Goal: Find specific page/section: Find specific page/section

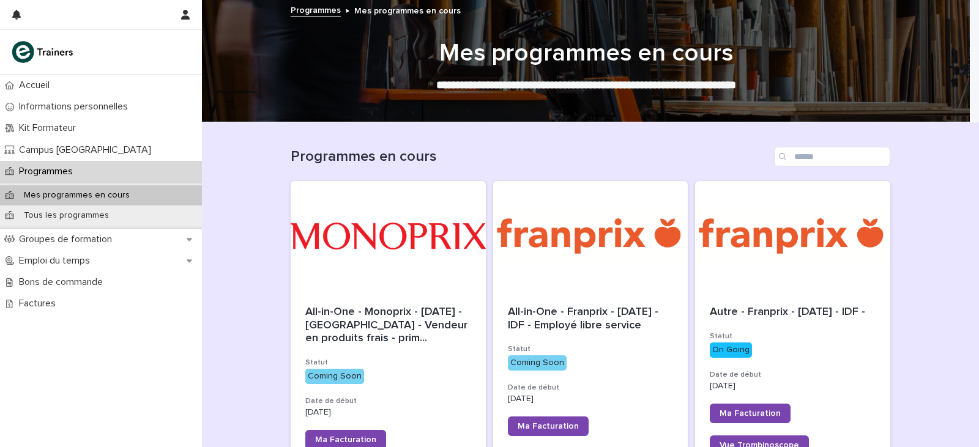
scroll to position [367, 0]
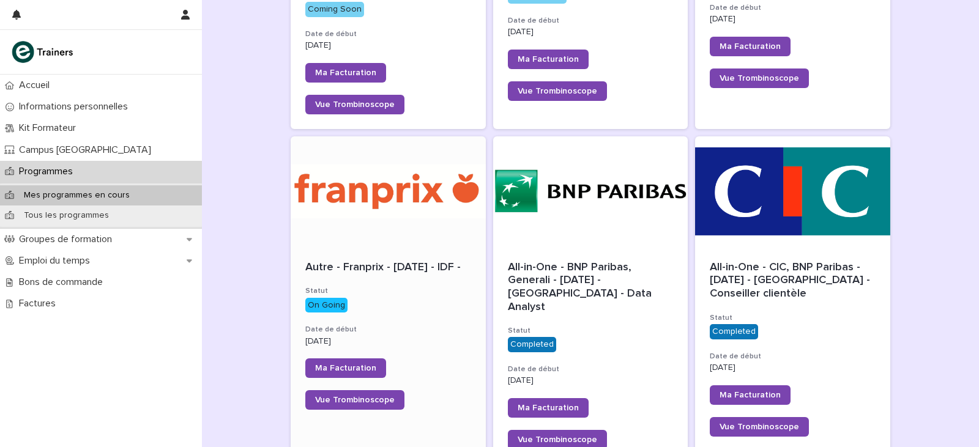
drag, startPoint x: 0, startPoint y: 0, endPoint x: 401, endPoint y: 216, distance: 455.7
click at [401, 216] on div at bounding box center [388, 191] width 195 height 110
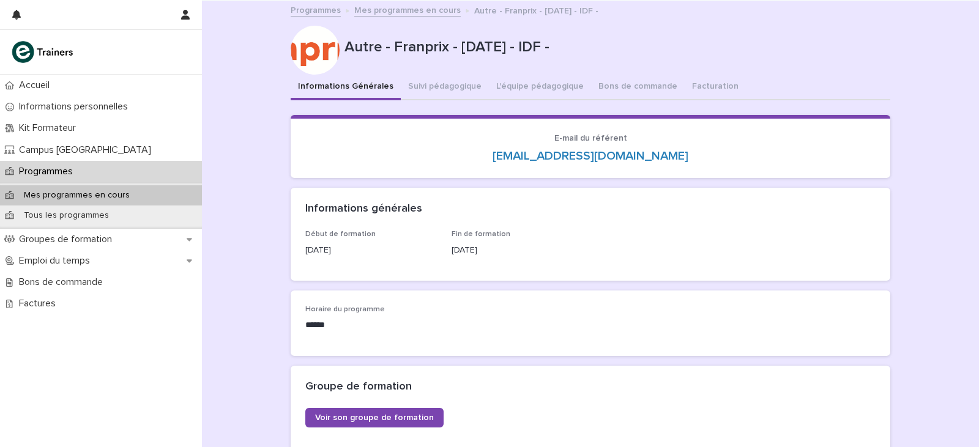
click at [541, 72] on div "Autre - Franprix - [DATE] - IDF -" at bounding box center [591, 50] width 600 height 49
click at [429, 87] on button "Suivi pédagogique" at bounding box center [445, 88] width 88 height 26
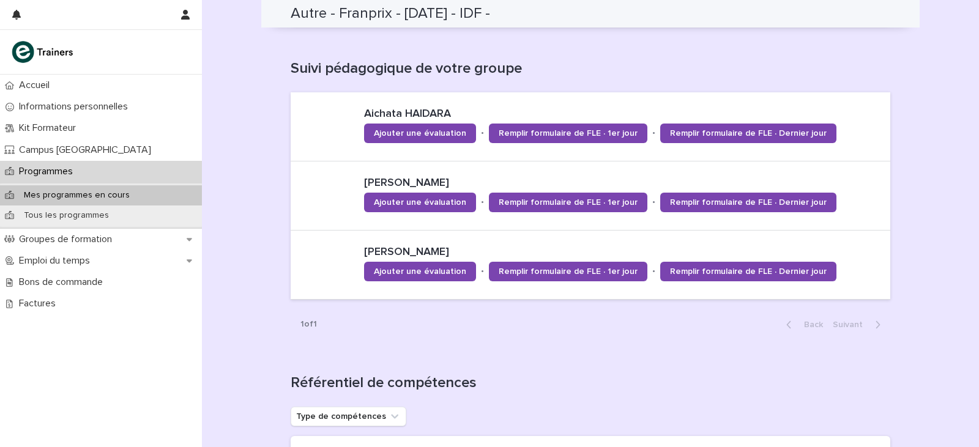
scroll to position [346, 0]
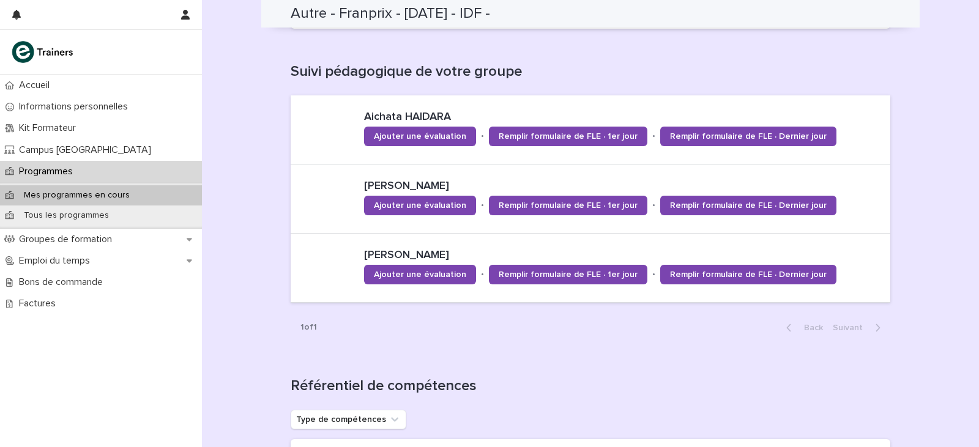
click at [117, 171] on div "Programmes" at bounding box center [101, 171] width 202 height 21
